Goal: Check status: Check status

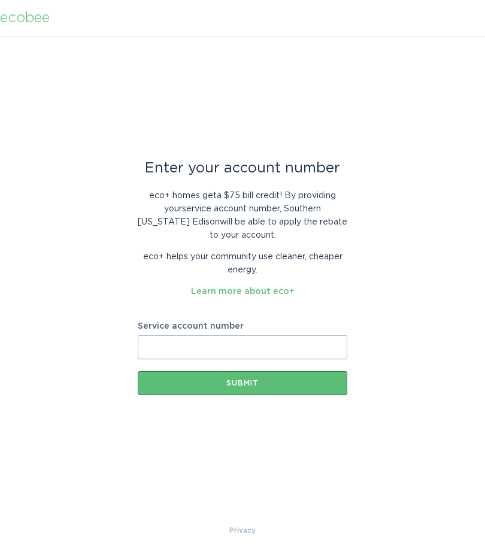
click at [333, 347] on input "Service account number" at bounding box center [243, 347] width 210 height 24
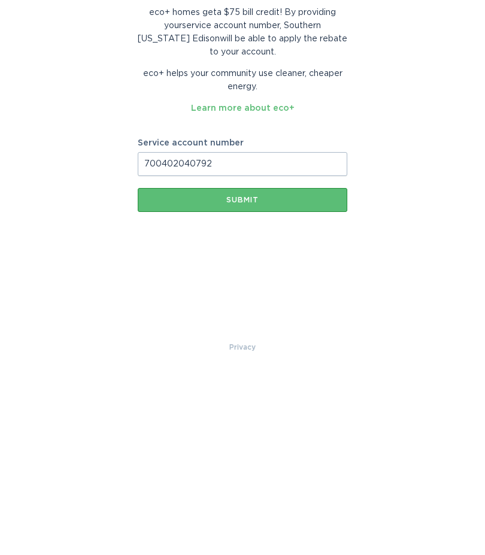
type input "700402040792"
click at [245, 380] on div "Submit" at bounding box center [243, 383] width 198 height 7
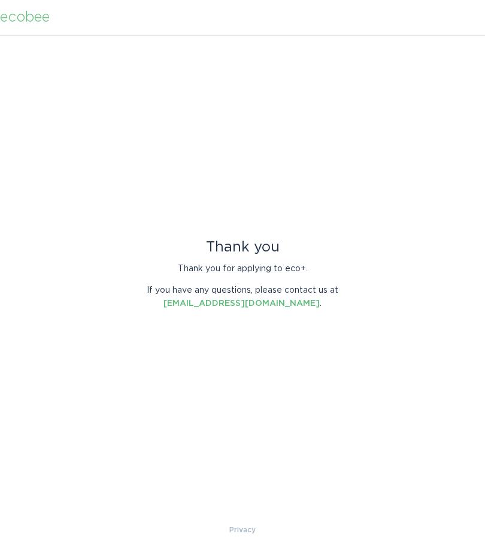
click at [257, 304] on link "[EMAIL_ADDRESS][DOMAIN_NAME]" at bounding box center [241, 304] width 156 height 8
click at [33, 20] on div "ecobee" at bounding box center [25, 17] width 50 height 13
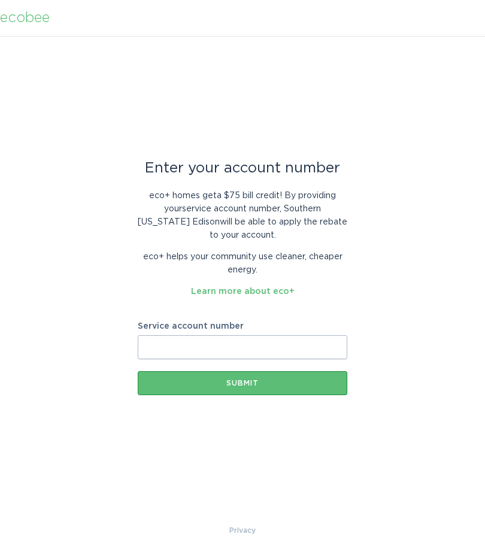
click at [303, 349] on input "Service account number" at bounding box center [243, 347] width 210 height 24
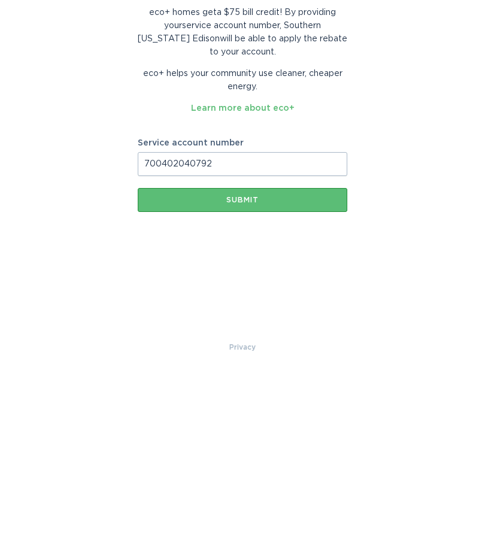
type input "700402040792"
click at [245, 380] on div "Submit" at bounding box center [243, 383] width 198 height 7
